Goal: Navigation & Orientation: Find specific page/section

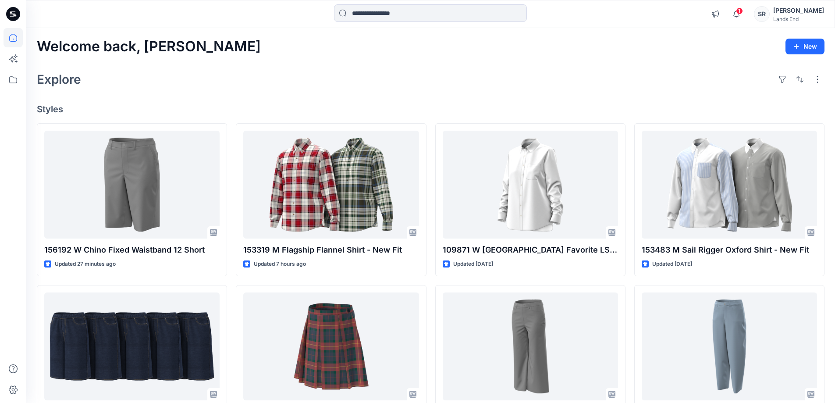
click at [617, 70] on div "Explore" at bounding box center [431, 79] width 788 height 21
click at [745, 18] on icon "button" at bounding box center [736, 14] width 17 height 18
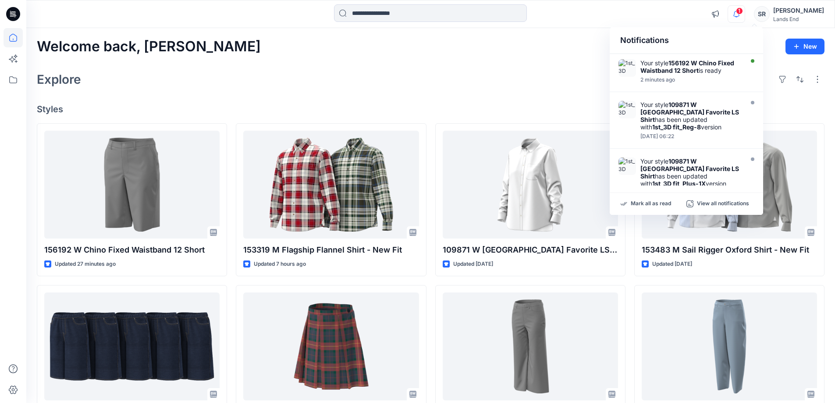
click at [745, 16] on icon "button" at bounding box center [736, 14] width 17 height 18
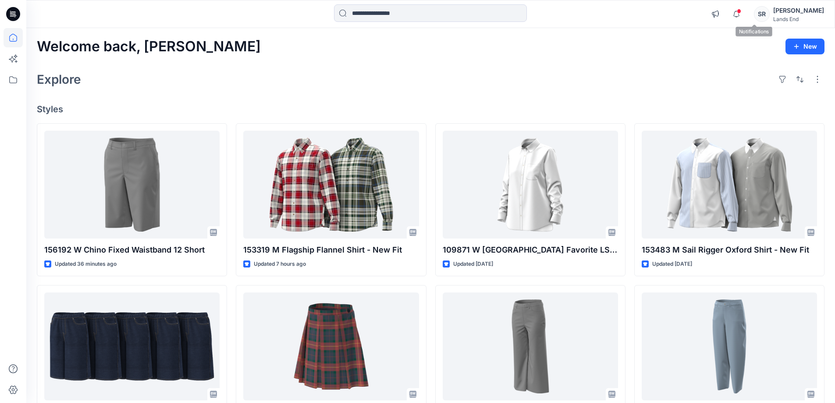
click at [349, 69] on div "Explore" at bounding box center [431, 79] width 788 height 21
click at [16, 39] on icon at bounding box center [13, 37] width 19 height 19
click at [8, 79] on icon at bounding box center [13, 79] width 19 height 19
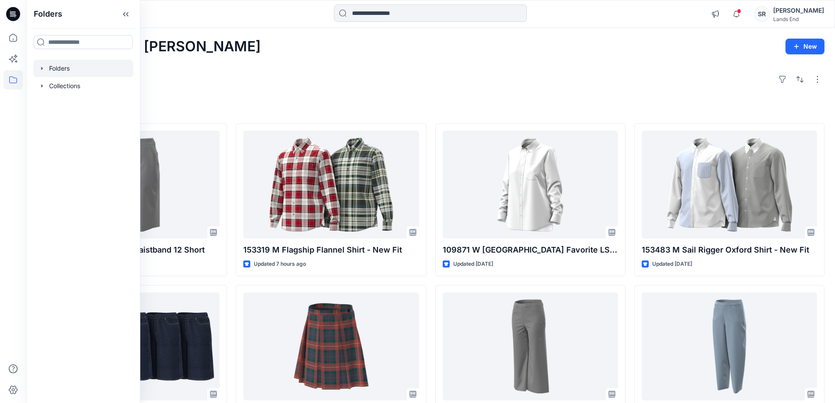
click at [43, 68] on icon "button" at bounding box center [42, 68] width 7 height 7
click at [49, 85] on icon "button" at bounding box center [50, 85] width 7 height 7
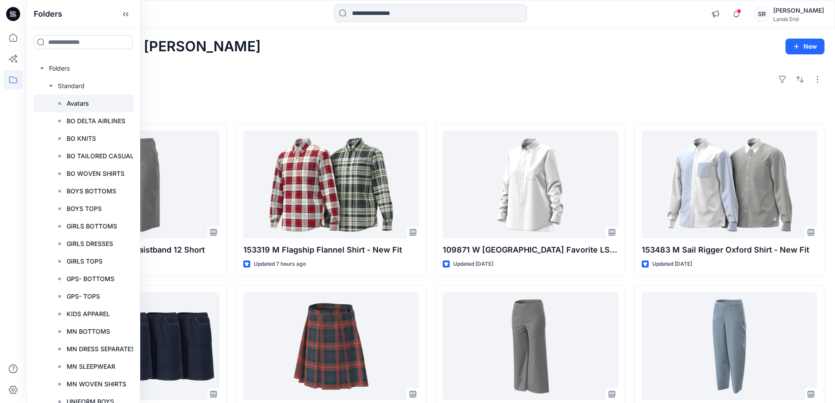
click at [69, 103] on p "Avatars" at bounding box center [78, 103] width 22 height 11
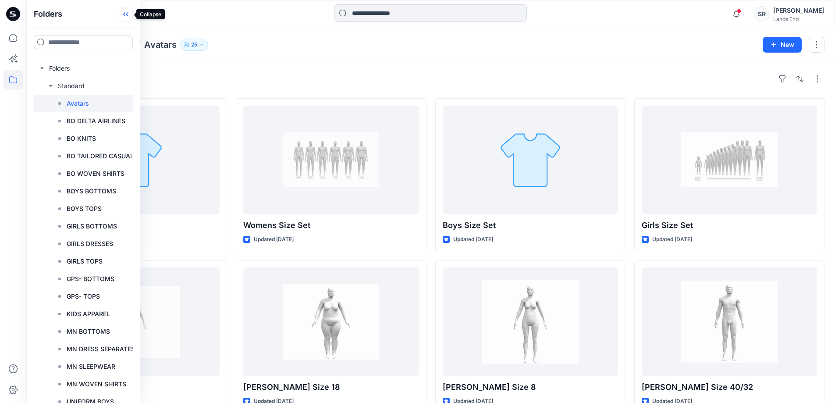
click at [124, 15] on icon at bounding box center [124, 14] width 2 height 4
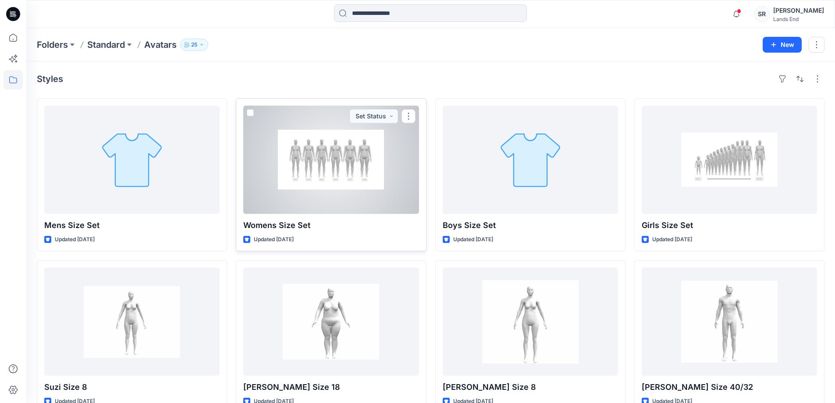
click at [342, 160] on div at bounding box center [330, 160] width 175 height 108
